Goal: Information Seeking & Learning: Understand process/instructions

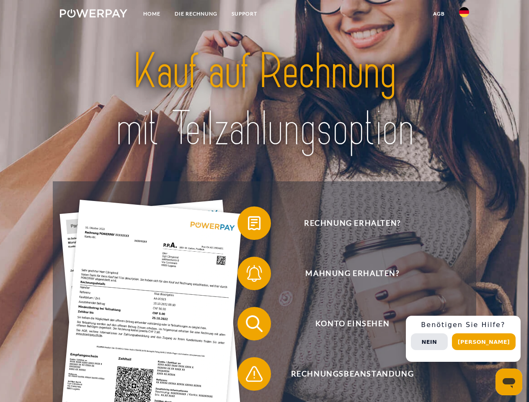
click at [93, 15] on img at bounding box center [93, 13] width 67 height 8
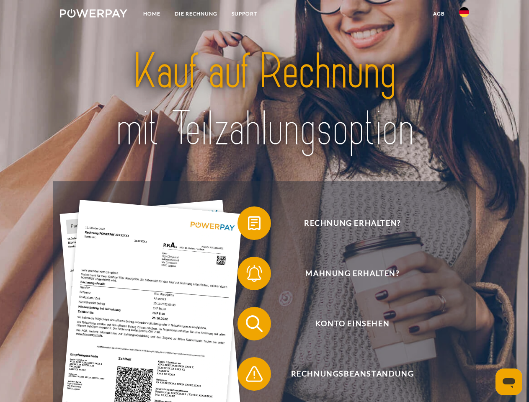
click at [464, 15] on img at bounding box center [464, 12] width 10 height 10
click at [438, 14] on link "agb" at bounding box center [439, 13] width 26 height 15
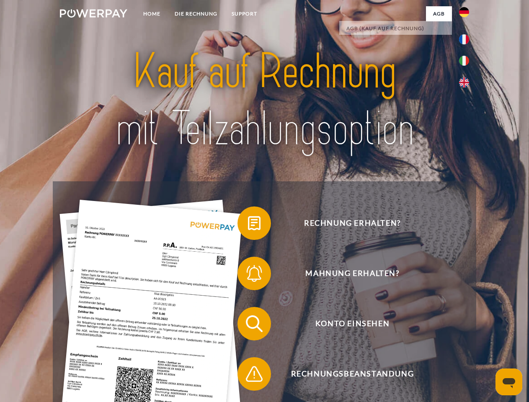
click at [248, 225] on span at bounding box center [242, 223] width 42 height 42
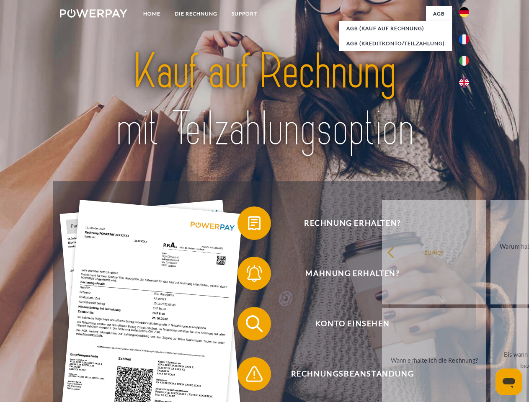
click at [248, 275] on div "Rechnung erhalten? Mahnung erhalten? Konto einsehen" at bounding box center [264, 348] width 423 height 335
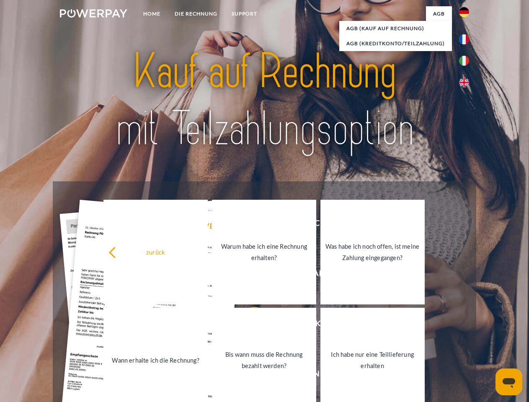
click at [248, 325] on link "Bis wann muss die Rechnung bezahlt werden?" at bounding box center [264, 360] width 104 height 105
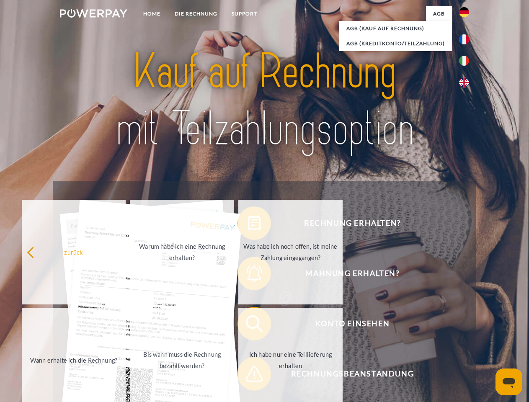
click at [248, 376] on span at bounding box center [242, 374] width 42 height 42
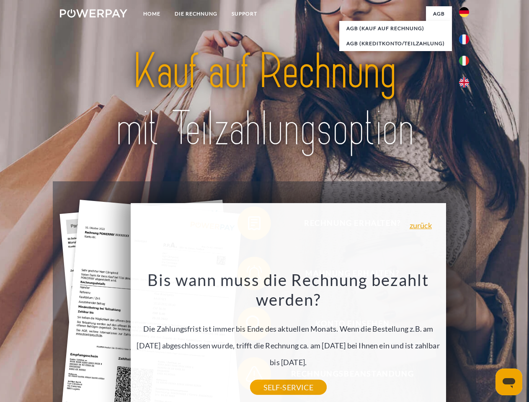
click at [466, 339] on div "Rechnung erhalten? Mahnung erhalten? Konto einsehen" at bounding box center [264, 348] width 423 height 335
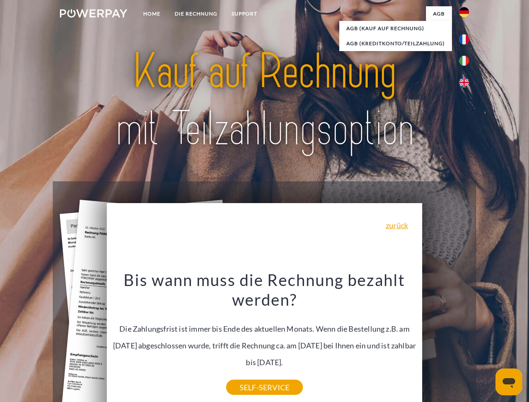
click at [445, 340] on span "Konto einsehen" at bounding box center [352, 323] width 205 height 33
click at [486, 342] on header "Home DIE RECHNUNG SUPPORT" at bounding box center [264, 289] width 529 height 578
